Goal: Transaction & Acquisition: Purchase product/service

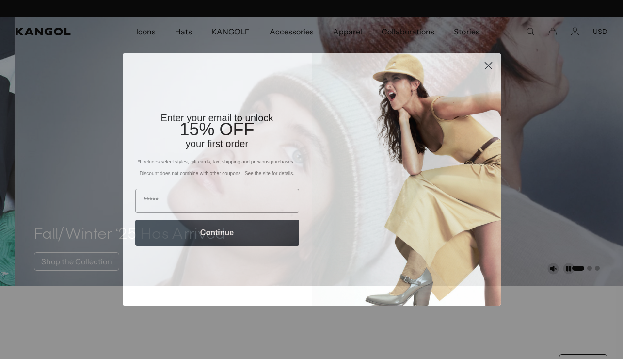
scroll to position [0, 200]
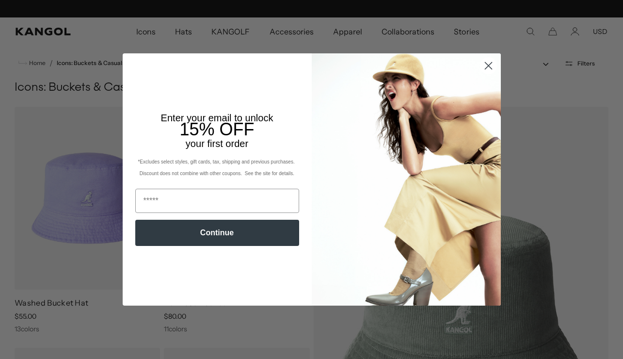
scroll to position [0, 200]
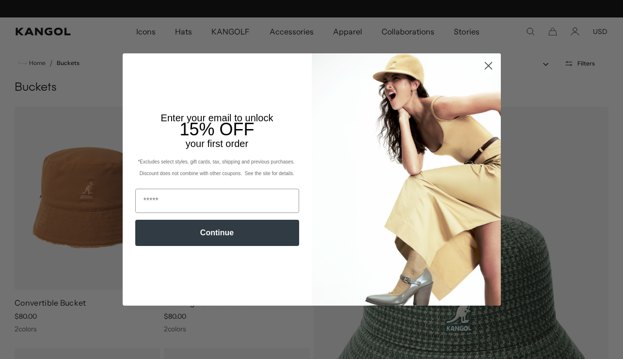
scroll to position [0, 200]
